Goal: Transaction & Acquisition: Purchase product/service

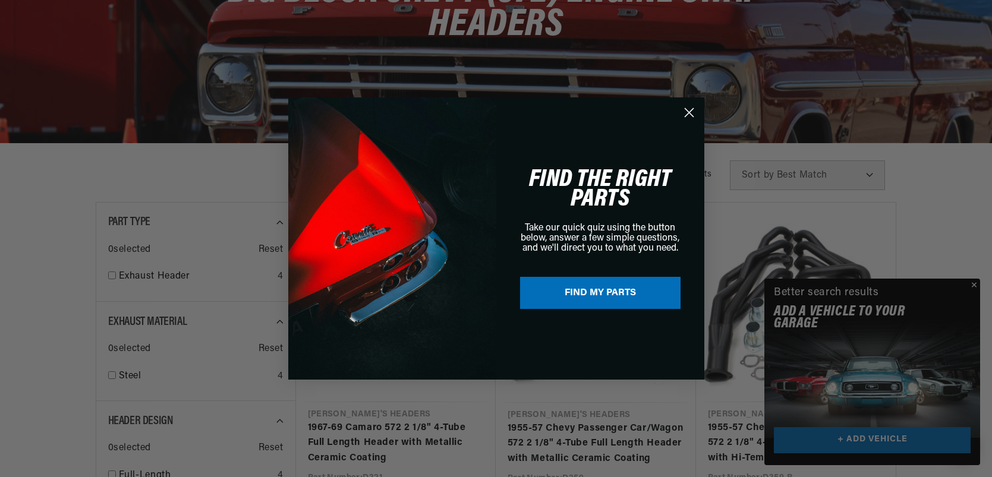
click at [691, 111] on icon "Close dialog" at bounding box center [689, 113] width 8 height 8
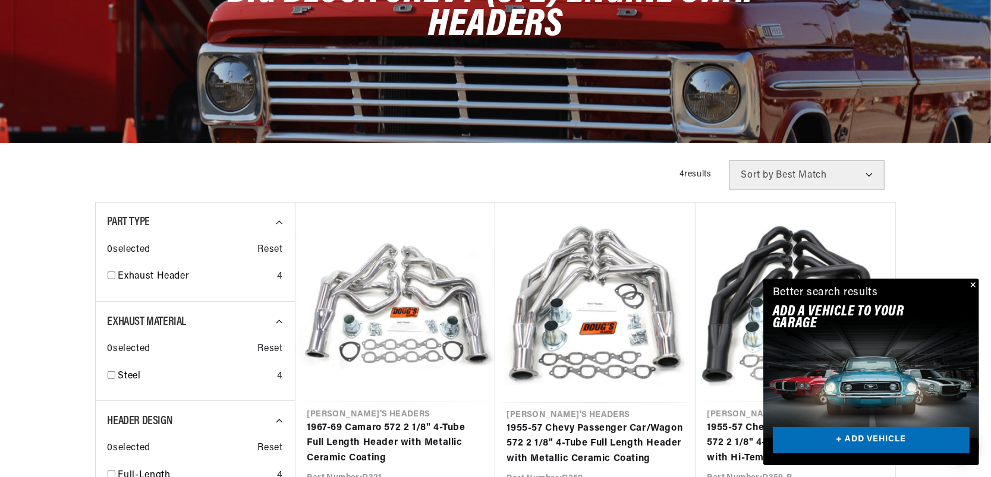
click at [971, 282] on button "Close" at bounding box center [972, 286] width 14 height 14
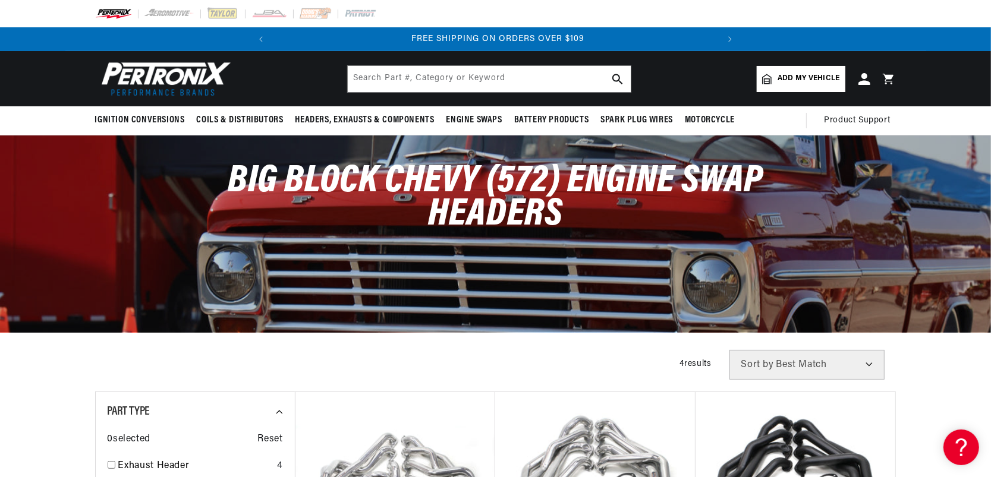
click at [793, 71] on link "Add my vehicle" at bounding box center [801, 79] width 88 height 26
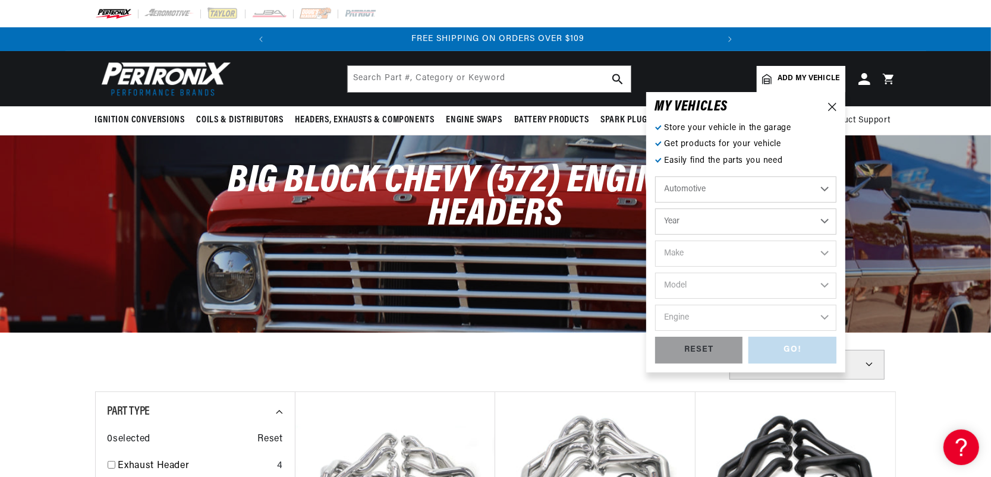
click at [827, 220] on select "Year [DATE] 2021 2020 2019 2018 2017 2016 2015 2014 2013 2012 2011 2010 2009 20…" at bounding box center [745, 222] width 181 height 26
select select "1950"
click at [655, 209] on select "Year [DATE] 2021 2020 2019 2018 2017 2016 2015 2014 2013 2012 2011 2010 2009 20…" at bounding box center [745, 222] width 181 height 26
select select "1950"
click at [826, 251] on select "Make Aston [PERSON_NAME][GEOGRAPHIC_DATA] Cadillac Chevrolet Chrysler Citroen […" at bounding box center [745, 254] width 181 height 26
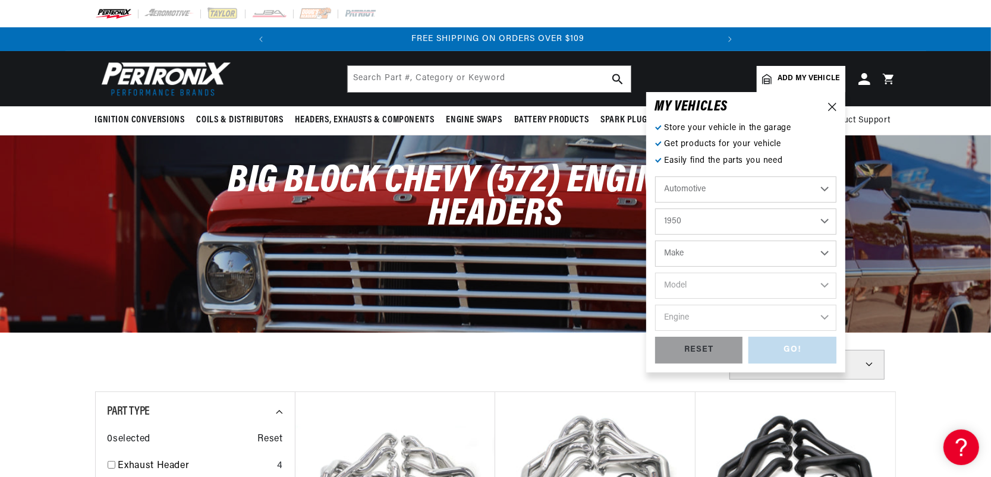
select select "Chevrolet"
click at [655, 241] on select "Make Aston [PERSON_NAME][GEOGRAPHIC_DATA] Cadillac Chevrolet Chrysler Citroen […" at bounding box center [745, 254] width 181 height 26
select select "Chevrolet"
click at [823, 285] on select "Model [GEOGRAPHIC_DATA] Fleetline Styleline Deluxe Styleline Special Truck" at bounding box center [745, 286] width 181 height 26
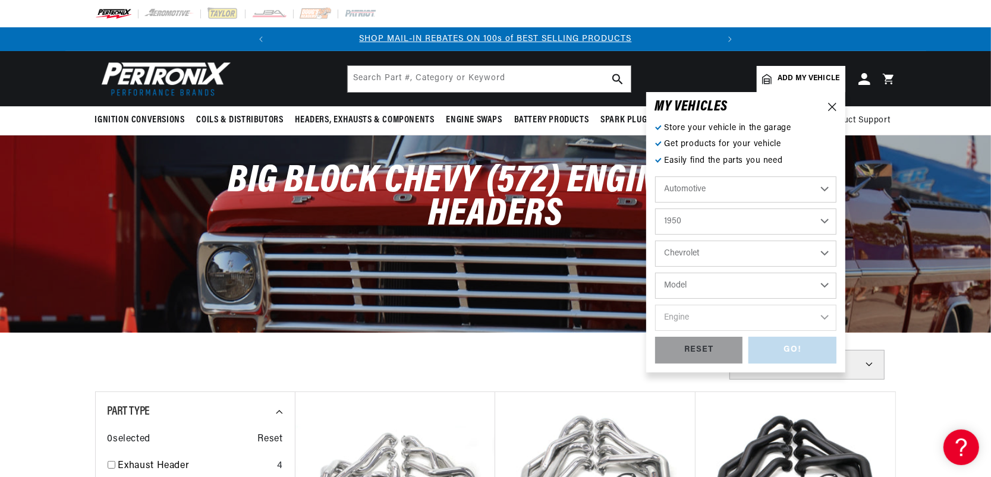
select select "Truck"
click at [655, 273] on select "Model [GEOGRAPHIC_DATA] Fleetline Styleline Deluxe Styleline Special Truck" at bounding box center [745, 286] width 181 height 26
select select "Truck"
click at [826, 316] on select "Engine 3.8L 4.3L" at bounding box center [745, 318] width 181 height 26
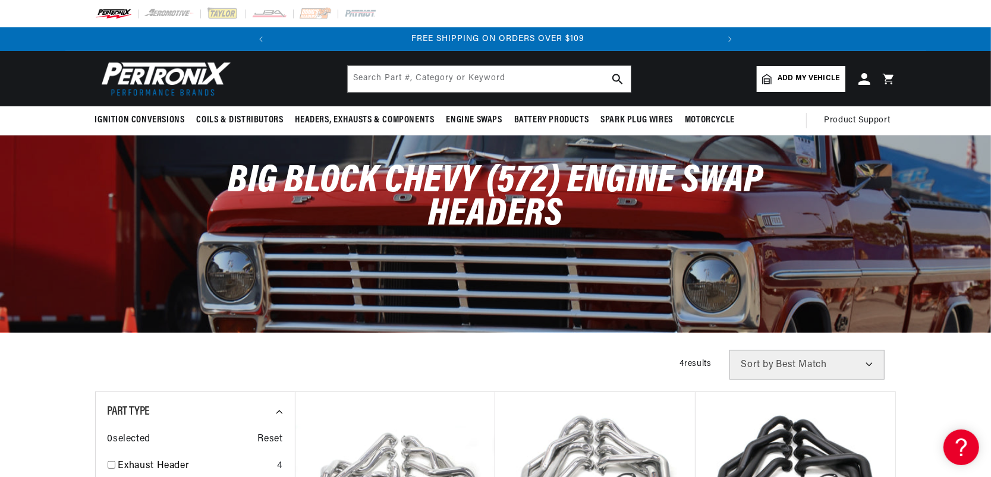
click at [912, 317] on div "Big Block Chevy (572) Engine Swap Headers" at bounding box center [495, 234] width 991 height 197
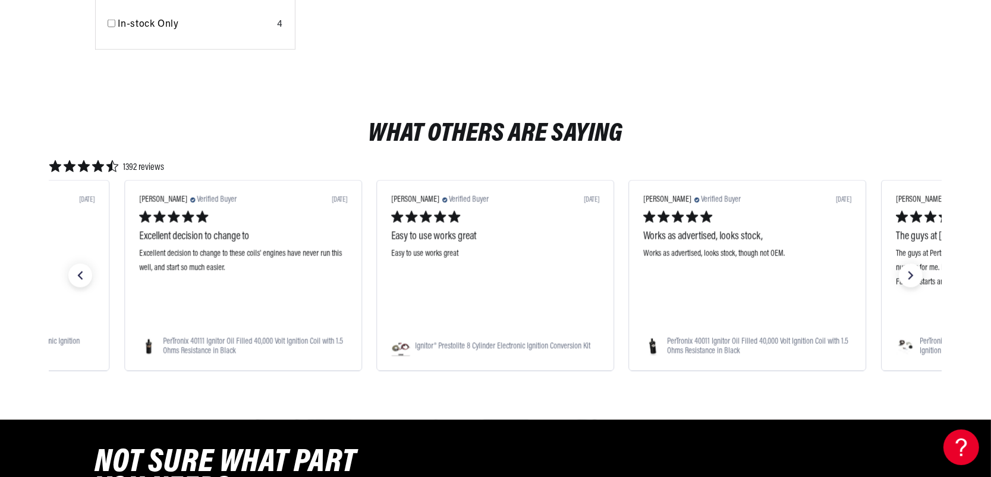
scroll to position [0, 443]
